Goal: Navigation & Orientation: Understand site structure

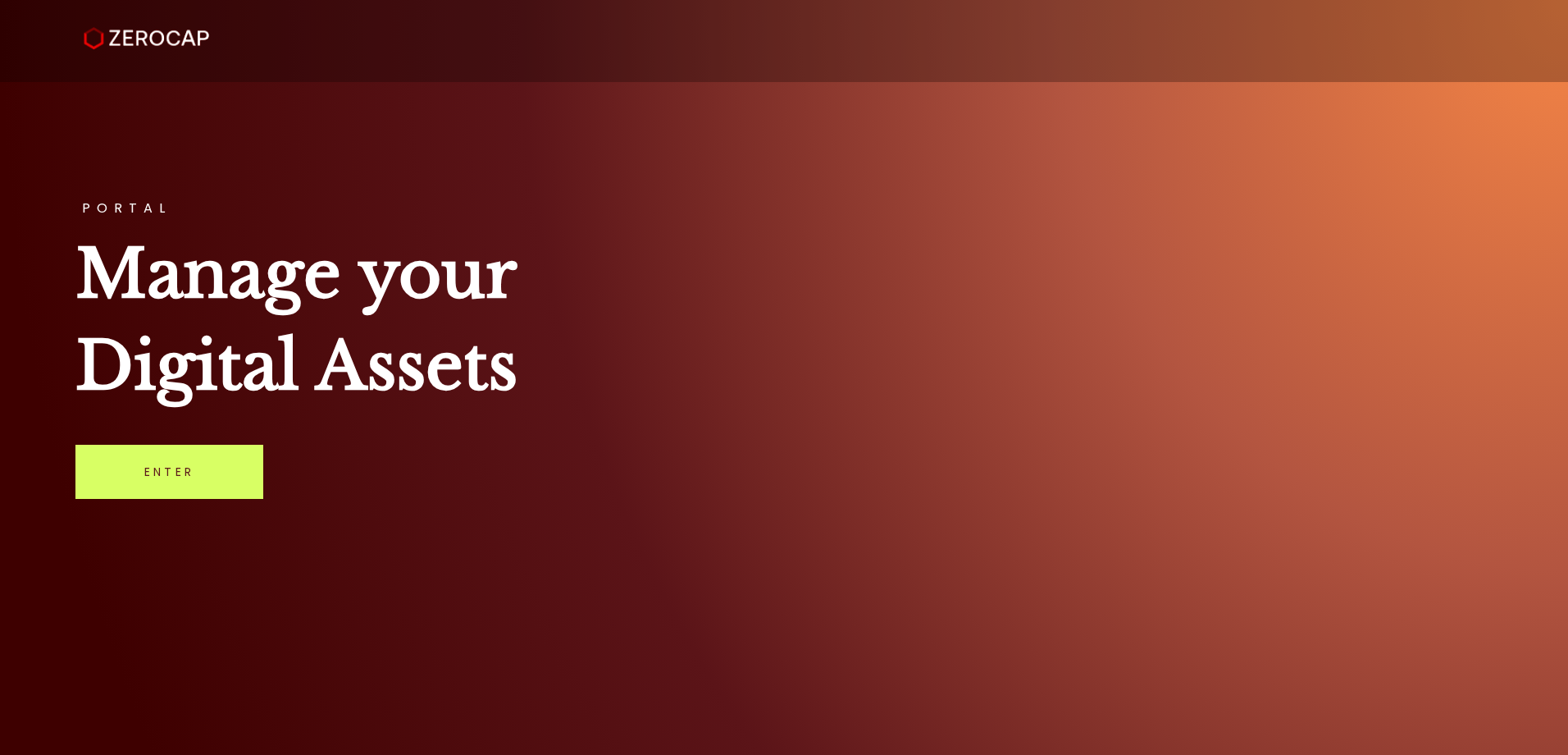
click at [198, 500] on div "PORTAL Manage your Digital Assets Enter" at bounding box center [784, 378] width 1568 height 755
click at [214, 469] on link "Enter" at bounding box center [169, 471] width 188 height 54
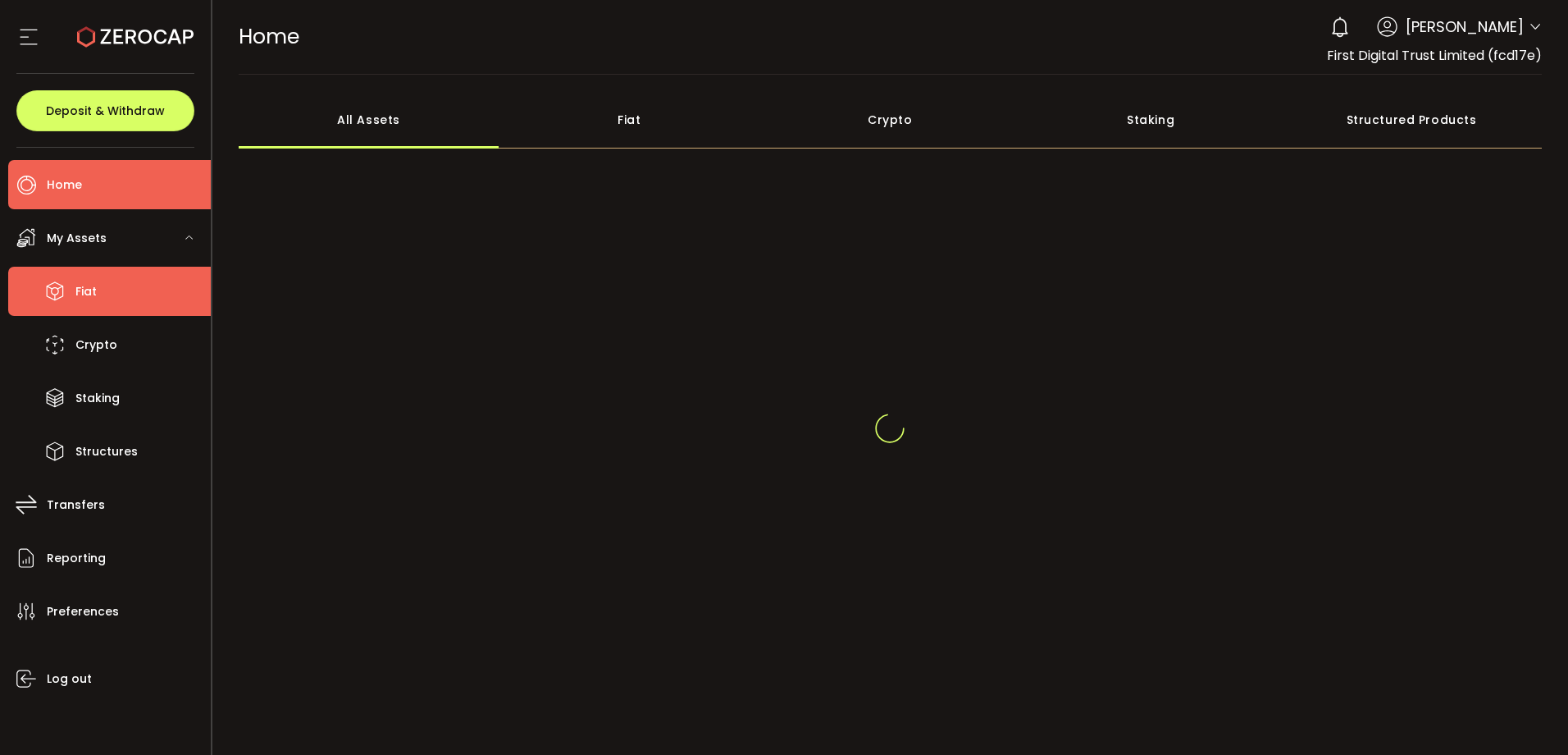
click at [105, 288] on li "Fiat" at bounding box center [109, 291] width 203 height 49
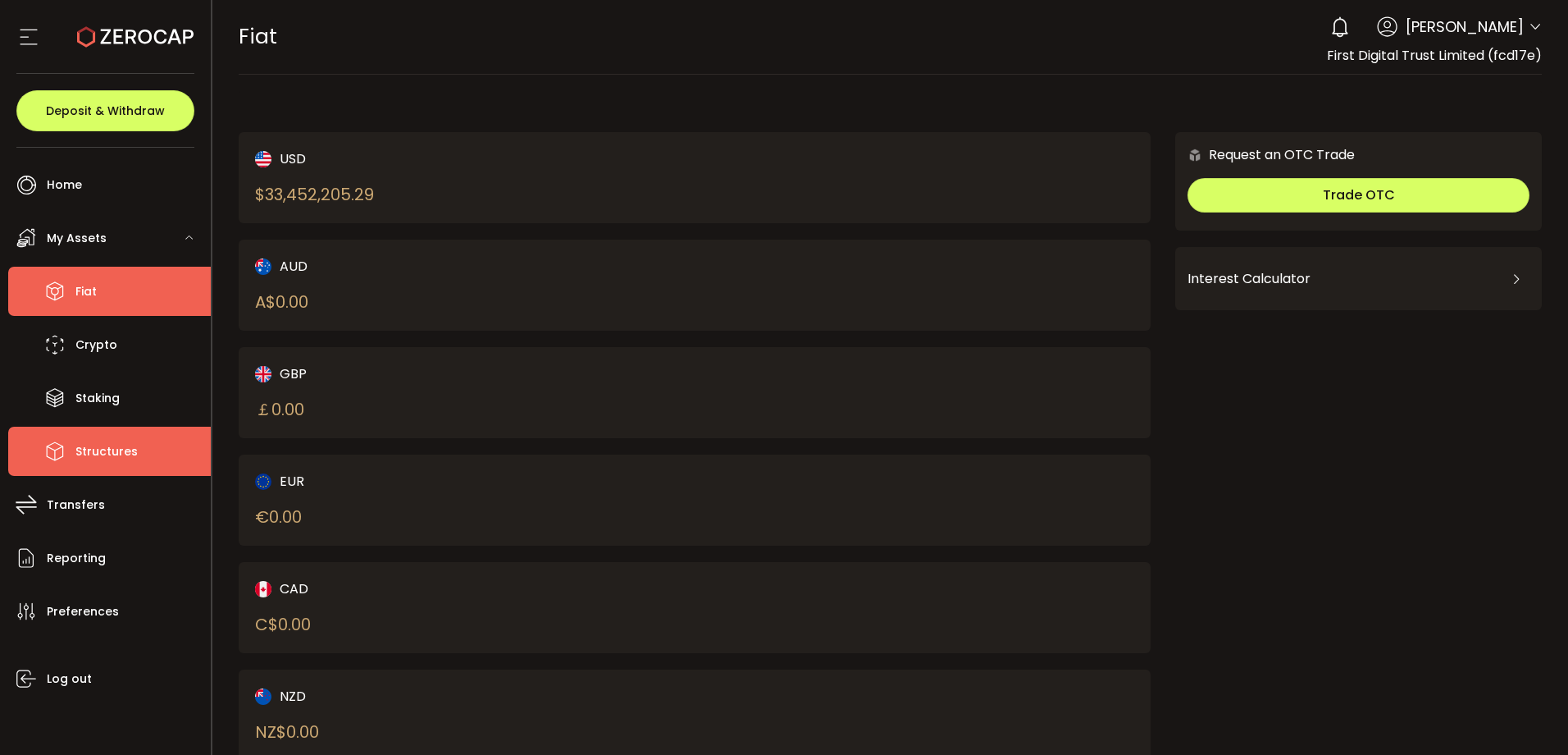
click at [128, 437] on li "Structures" at bounding box center [109, 450] width 203 height 49
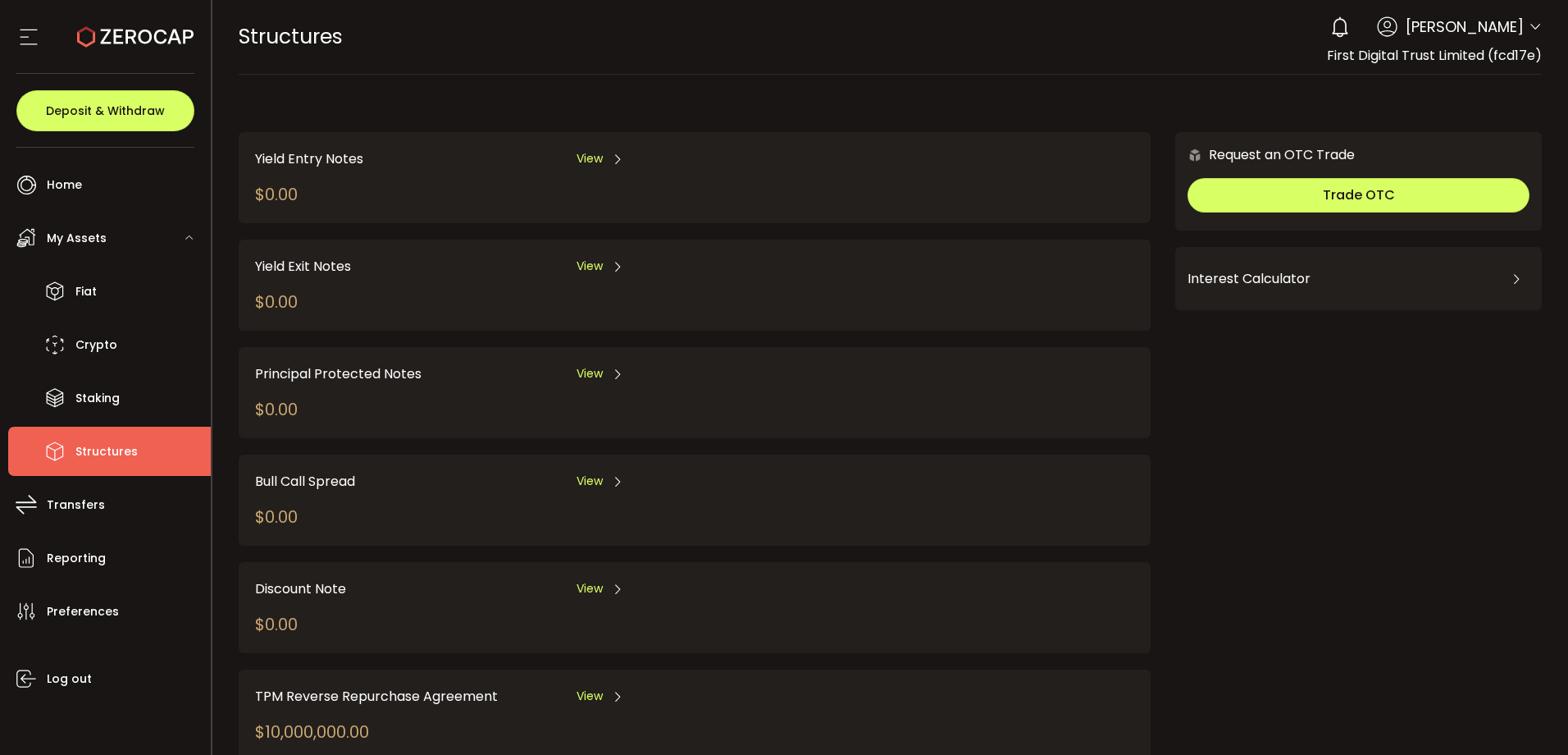
scroll to position [162, 0]
